Goal: Obtain resource: Download file/media

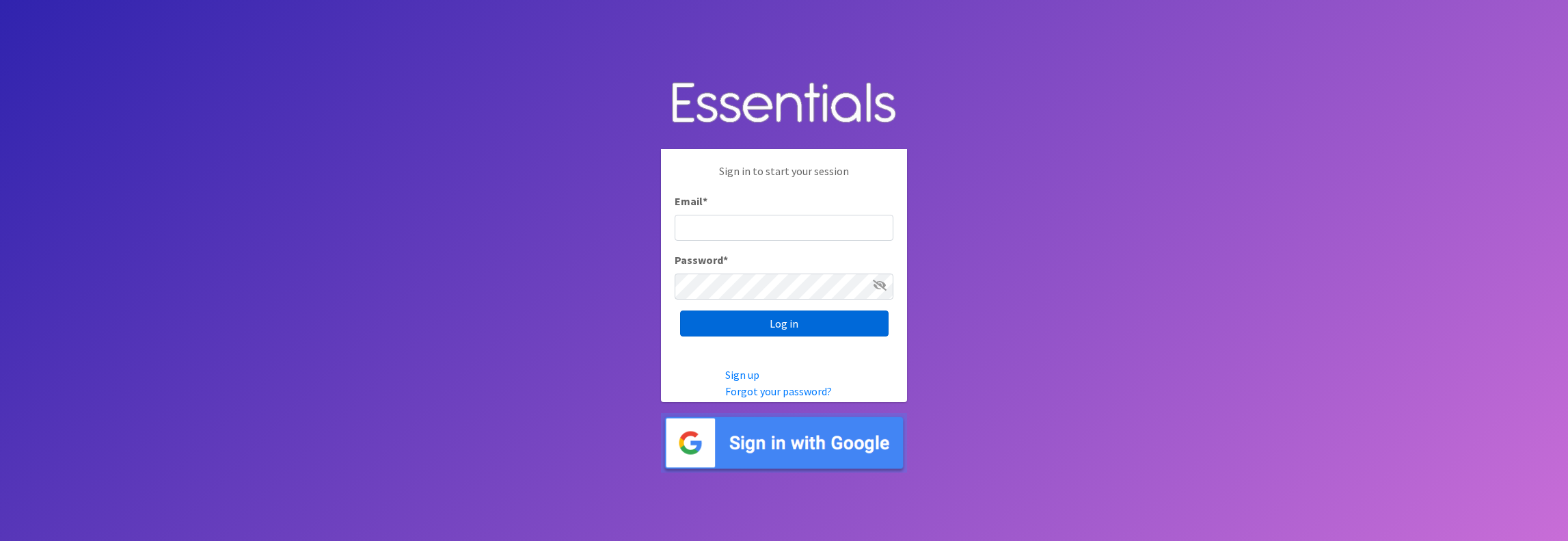
type input "jamie@villagediaperbank.org"
click at [770, 327] on input "Log in" at bounding box center [785, 323] width 209 height 26
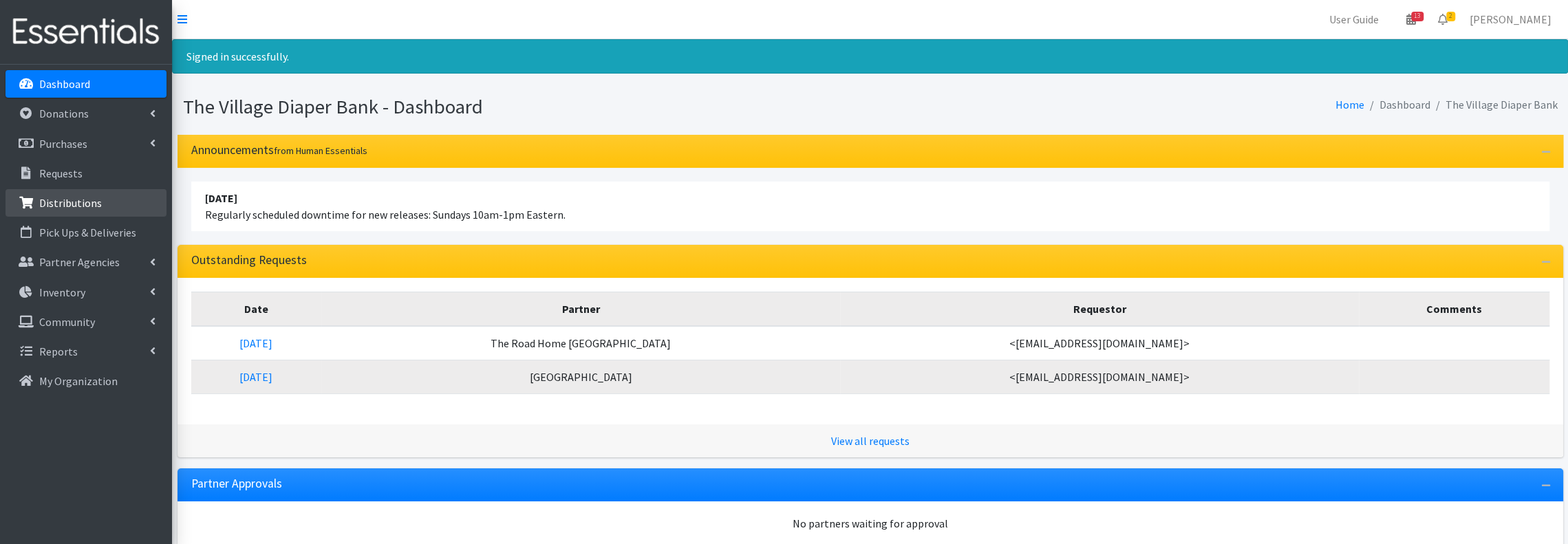
click at [78, 201] on p "Distributions" at bounding box center [70, 203] width 63 height 13
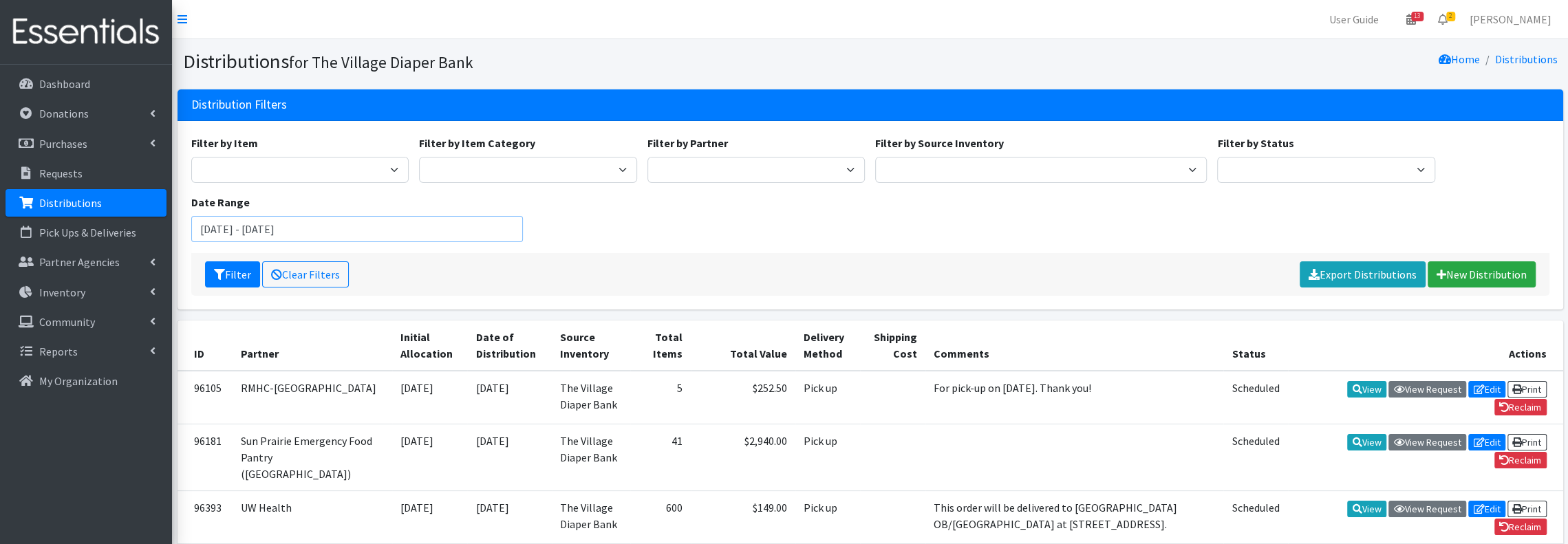
click at [511, 234] on input "[DATE] - [DATE]" at bounding box center [357, 228] width 331 height 26
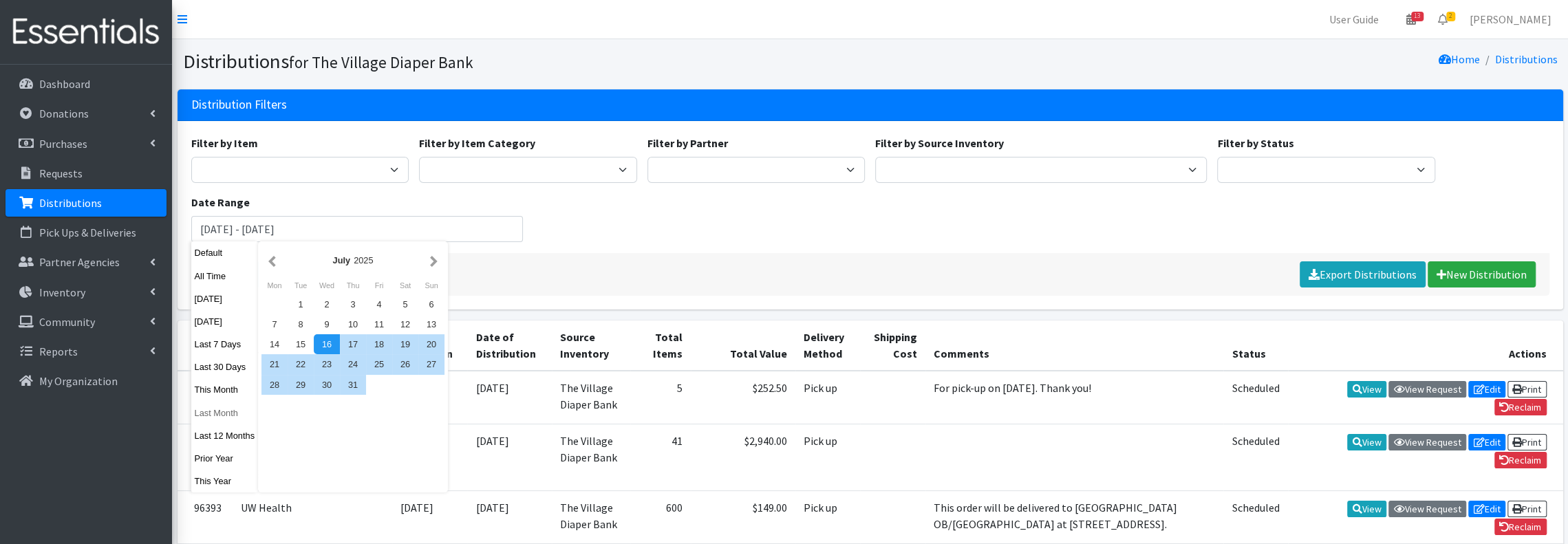
click at [220, 413] on button "Last Month" at bounding box center [225, 413] width 67 height 20
type input "August 1, 2025 - August 31, 2025"
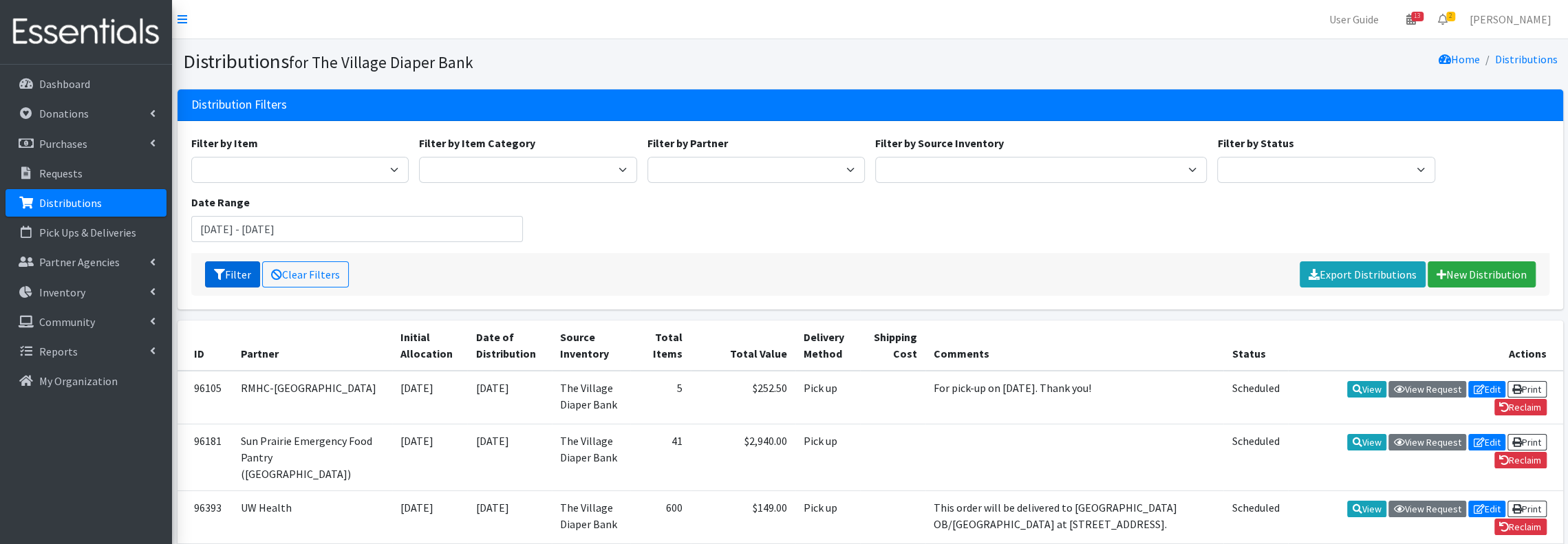
click at [241, 272] on button "Filter" at bounding box center [232, 273] width 55 height 26
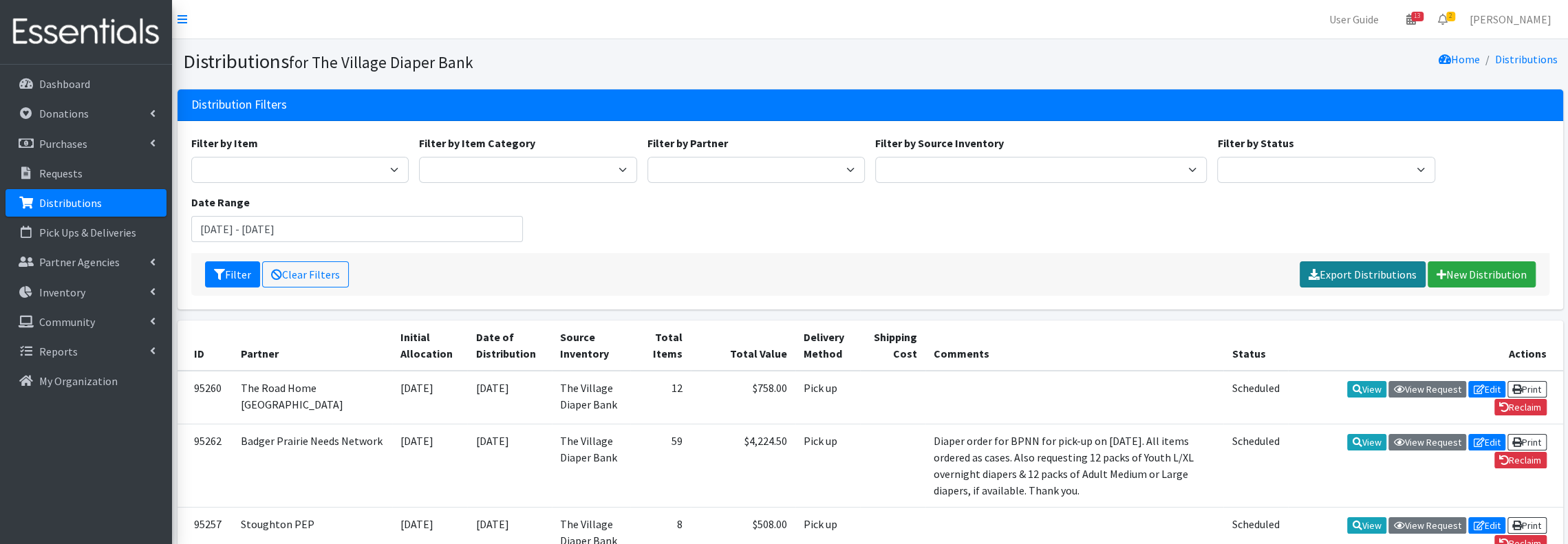
click at [1366, 273] on link "Export Distributions" at bounding box center [1362, 273] width 126 height 26
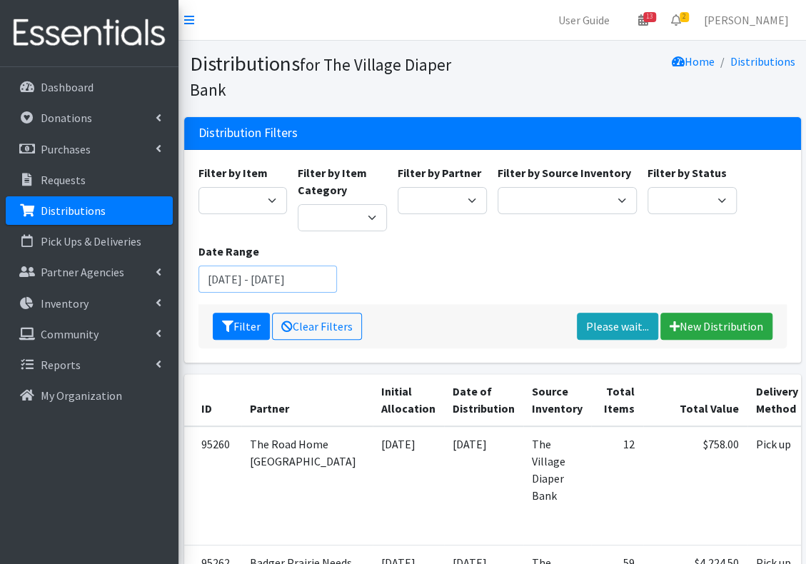
click at [279, 282] on input "August 1, 2025 - August 31, 2025" at bounding box center [268, 279] width 139 height 27
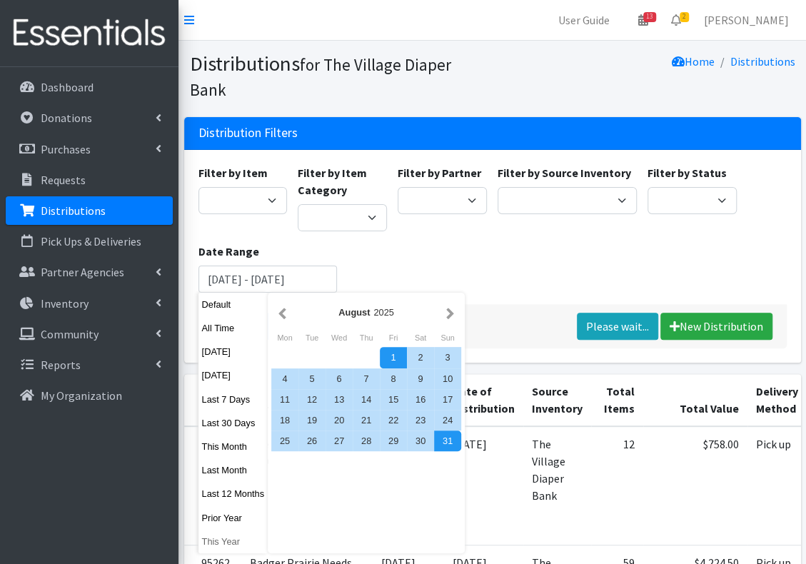
click at [223, 543] on button "This Year" at bounding box center [234, 541] width 70 height 21
type input "January 1, 2025 - December 31, 2025"
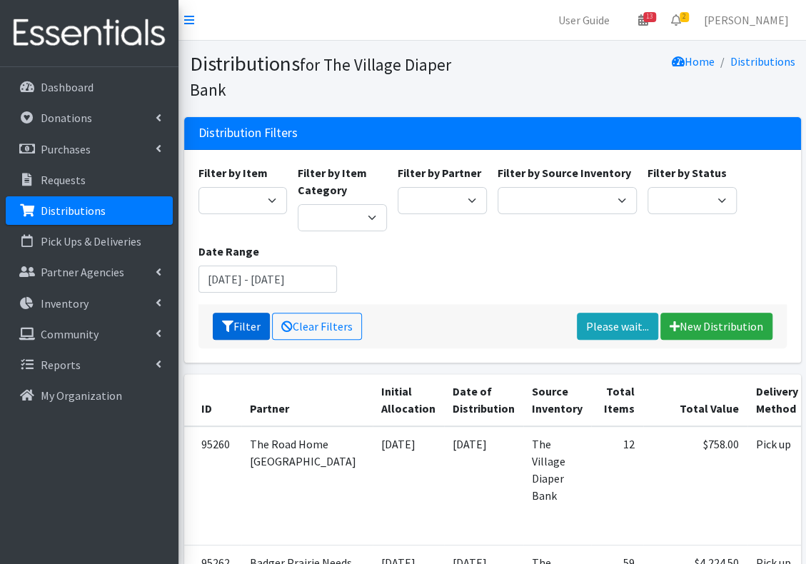
click at [246, 320] on button "Filter" at bounding box center [241, 326] width 57 height 27
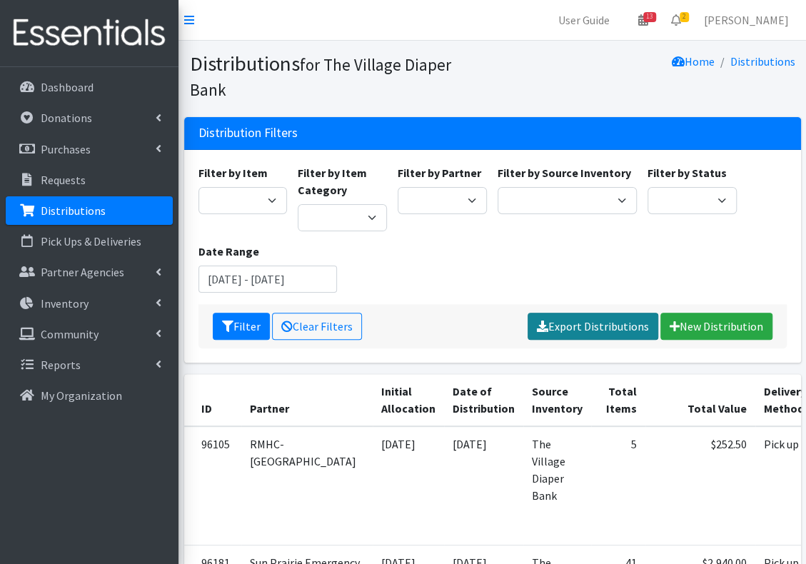
click at [623, 321] on link "Export Distributions" at bounding box center [593, 326] width 131 height 27
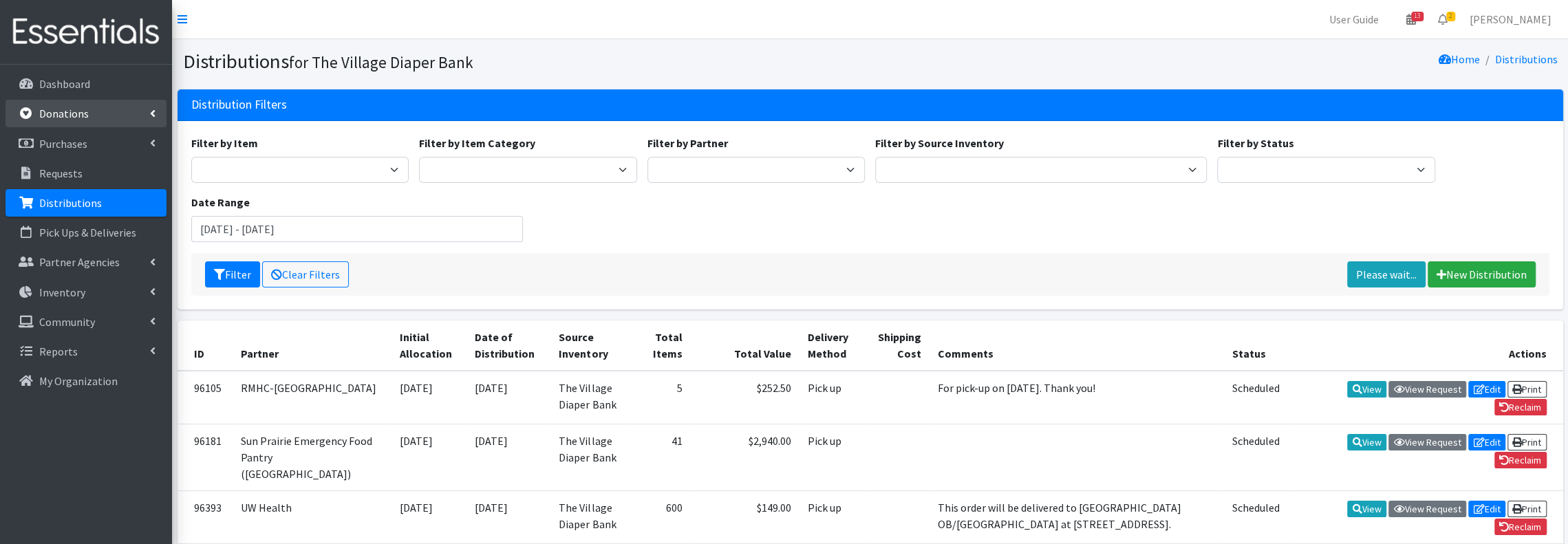
click at [137, 112] on link "Donations" at bounding box center [86, 114] width 161 height 28
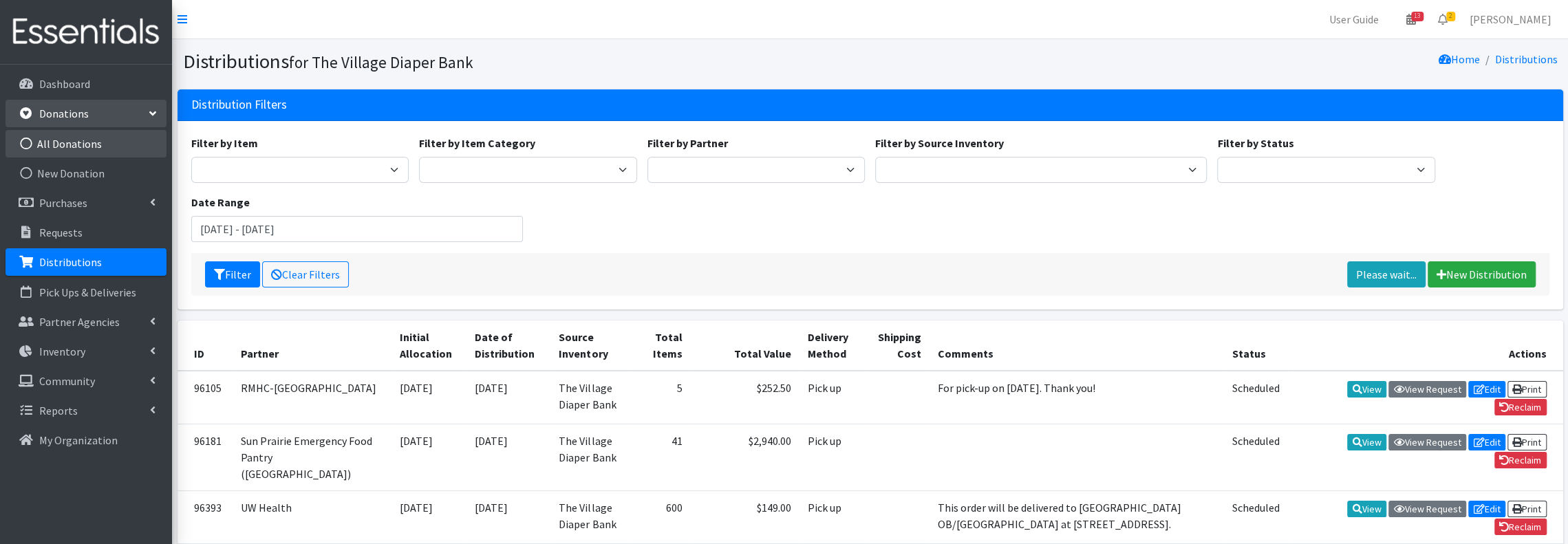
click at [118, 139] on link "All Donations" at bounding box center [86, 143] width 161 height 28
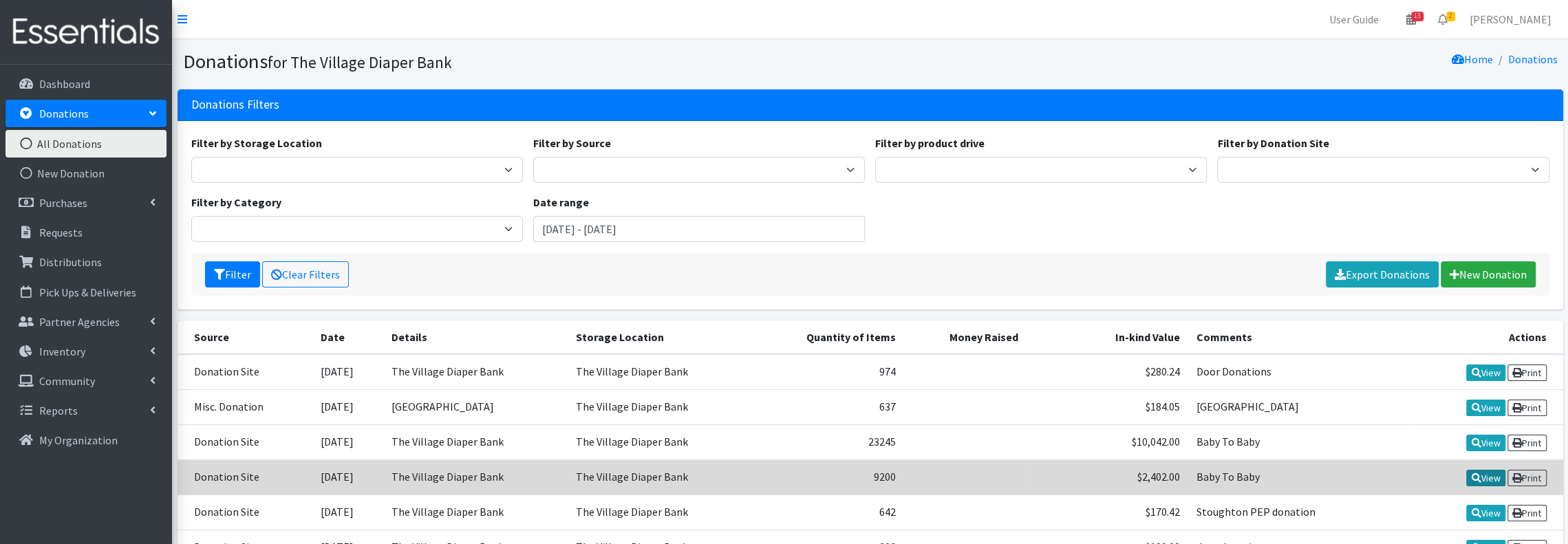
click at [1490, 476] on link "View" at bounding box center [1485, 478] width 39 height 16
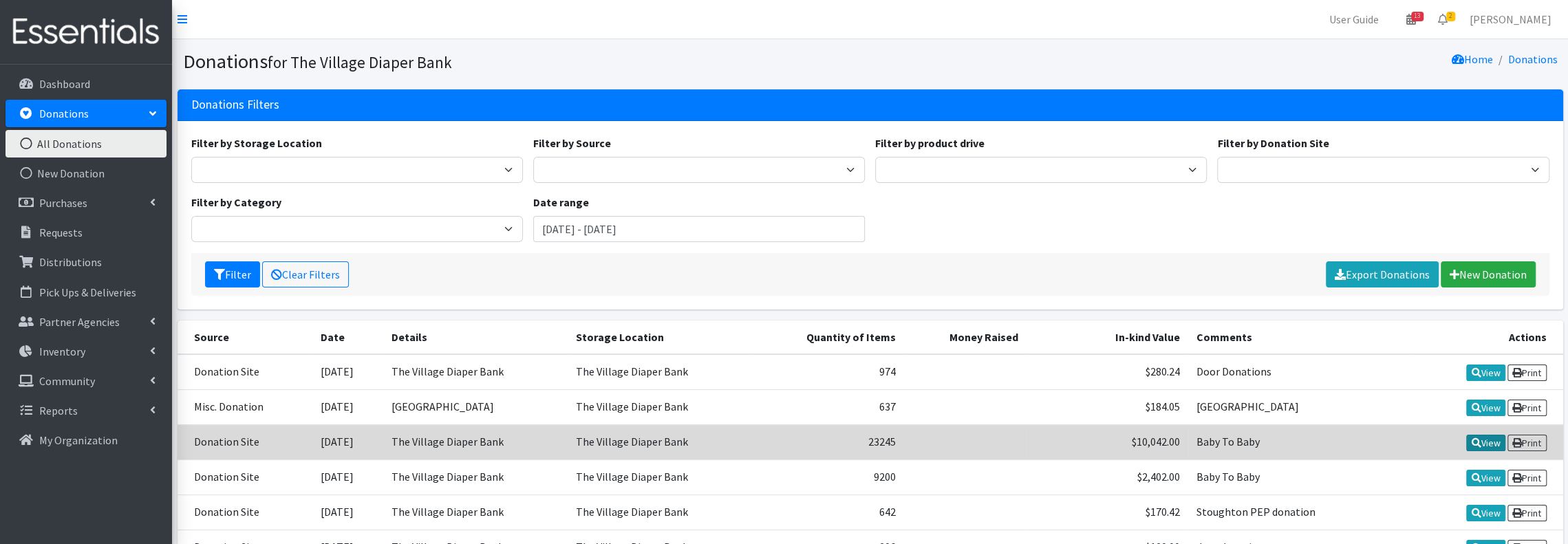
click at [1478, 439] on link "View" at bounding box center [1485, 442] width 39 height 16
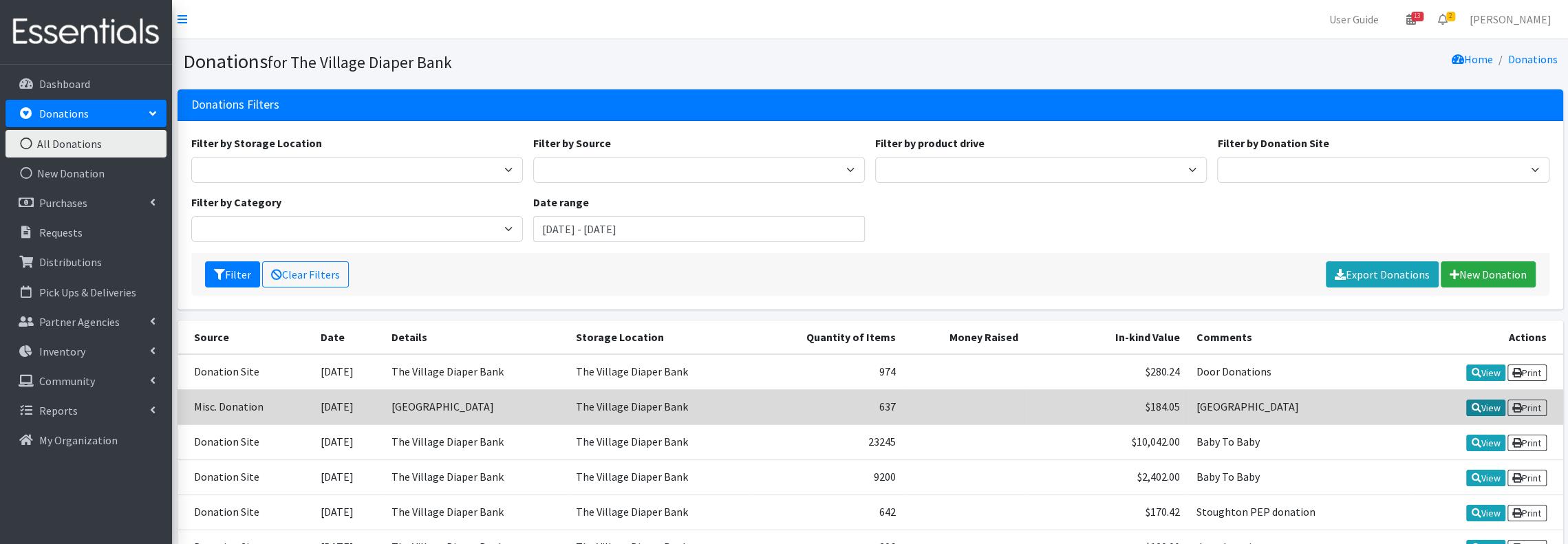
click at [1487, 403] on link "View" at bounding box center [1485, 407] width 39 height 16
